Goal: Transaction & Acquisition: Purchase product/service

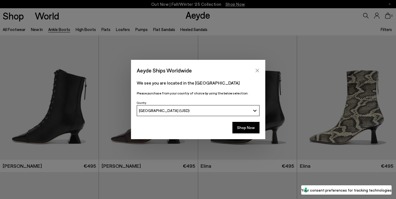
click at [259, 70] on button "Close" at bounding box center [257, 70] width 8 height 8
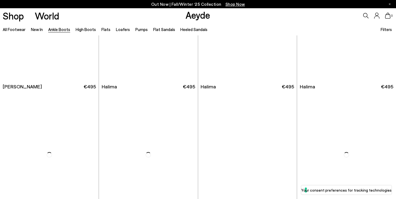
scroll to position [1671, 0]
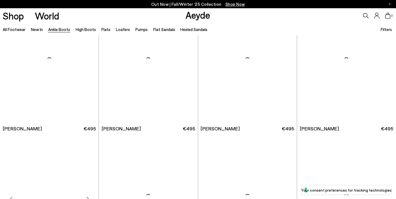
scroll to position [3036, 0]
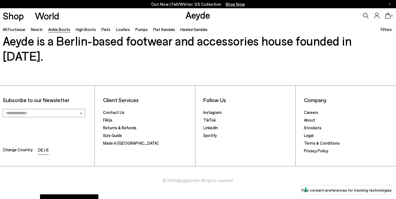
click at [44, 146] on li "DE | €" at bounding box center [43, 150] width 11 height 8
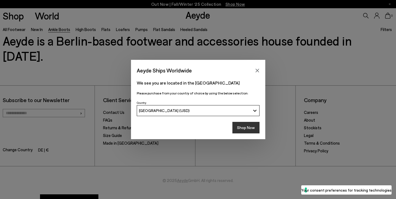
click at [255, 126] on button "Shop Now" at bounding box center [245, 128] width 27 height 12
click at [246, 127] on button "Shop Now" at bounding box center [245, 128] width 27 height 12
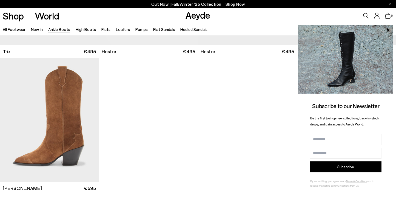
scroll to position [3036, 0]
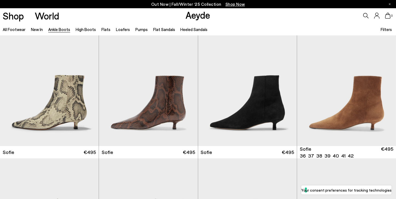
scroll to position [566, 0]
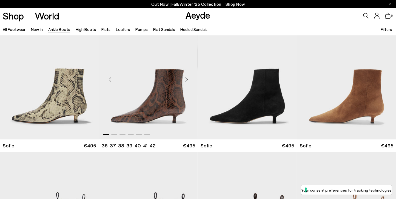
click at [186, 78] on div "Next slide" at bounding box center [187, 79] width 16 height 16
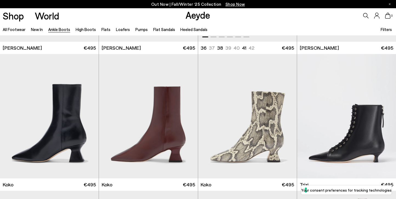
scroll to position [2575, 0]
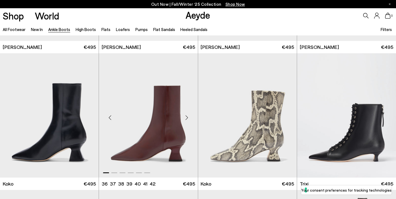
click at [187, 117] on div "Next slide" at bounding box center [187, 117] width 16 height 16
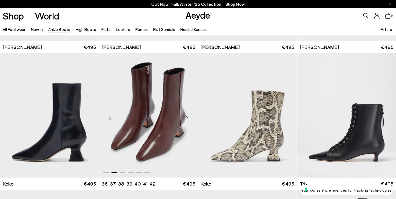
click at [187, 117] on div "Next slide" at bounding box center [187, 117] width 16 height 16
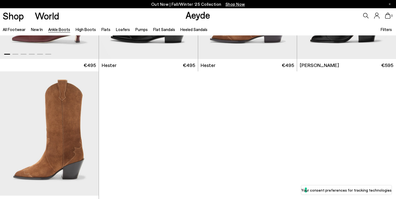
scroll to position [2830, 0]
